Goal: Find specific page/section: Find specific page/section

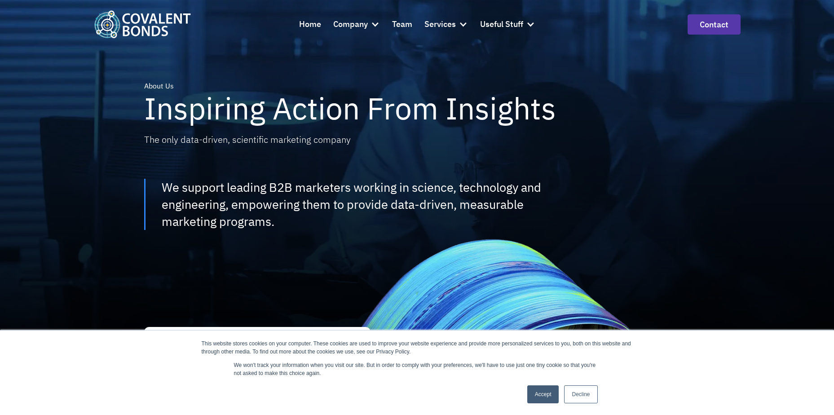
click at [539, 396] on link "Accept" at bounding box center [543, 394] width 32 height 18
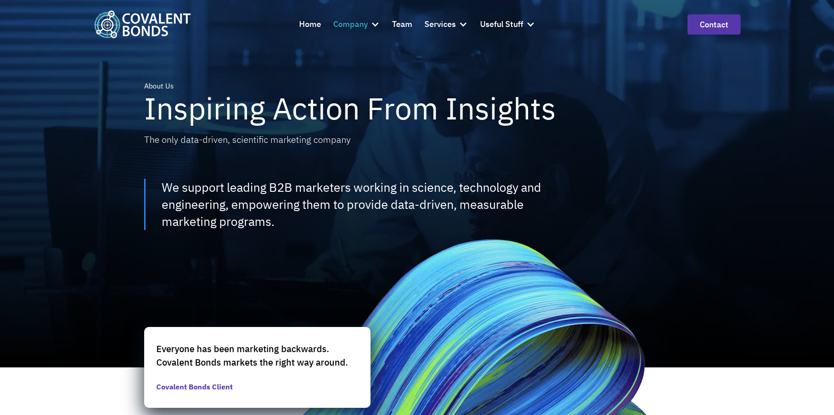
click at [371, 23] on div at bounding box center [375, 24] width 9 height 9
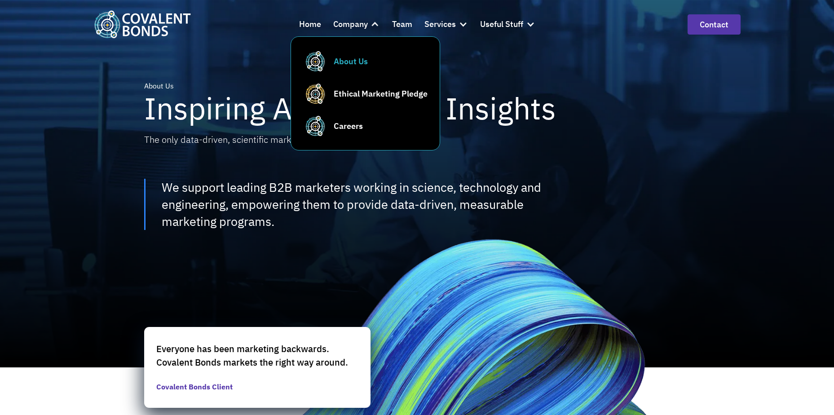
click at [413, 25] on div "Home Company About Us Ethical Marketing Pledge Careers Team Services Strategy V…" at bounding box center [417, 24] width 437 height 24
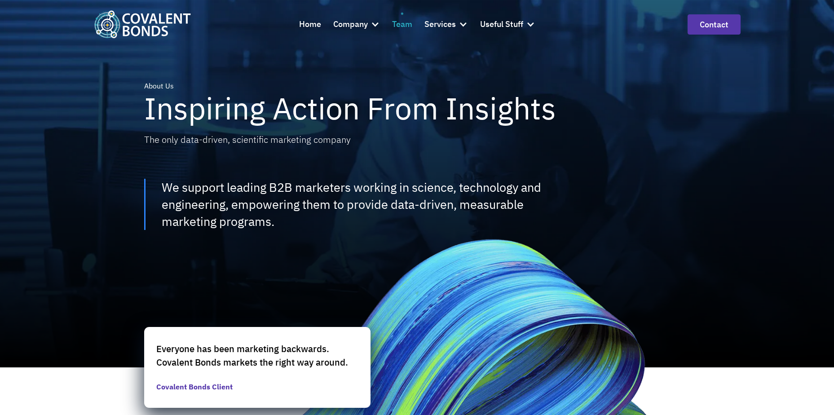
click at [410, 24] on div "Team" at bounding box center [402, 24] width 20 height 13
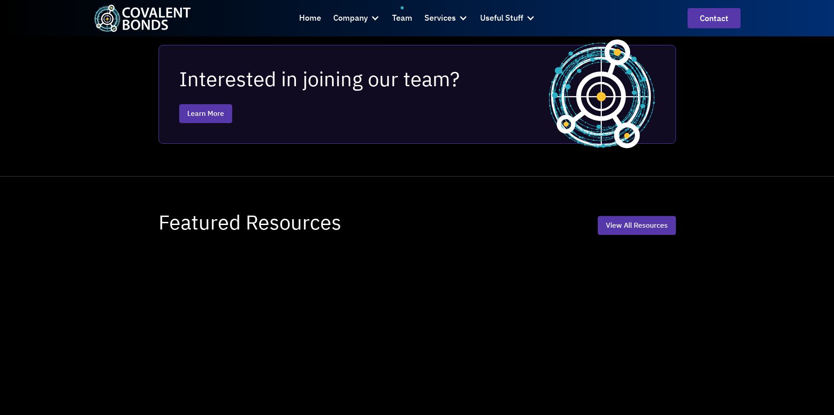
scroll to position [1123, 0]
